Goal: Find specific page/section: Find specific page/section

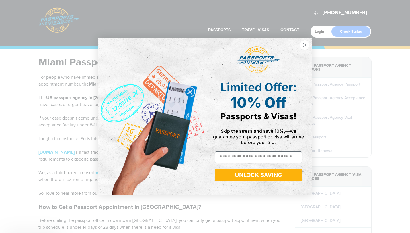
drag, startPoint x: 143, startPoint y: 95, endPoint x: 143, endPoint y: 91, distance: 3.4
click at [266, 177] on button "UNLOCK SAVING" at bounding box center [258, 175] width 87 height 12
click at [237, 74] on div "POPUP Form" at bounding box center [258, 60] width 46 height 32
drag, startPoint x: 236, startPoint y: 88, endPoint x: 234, endPoint y: 98, distance: 10.2
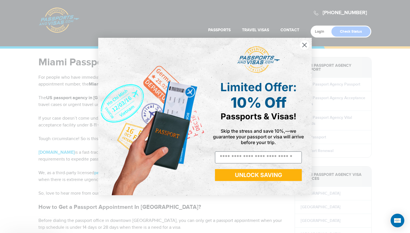
click at [234, 98] on div "Limited Offer: 10% Off Passports & Visas!" at bounding box center [258, 100] width 95 height 41
